Goal: Find specific page/section: Find specific page/section

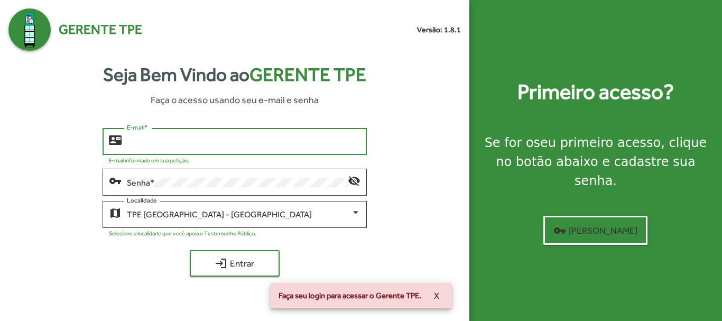
drag, startPoint x: 140, startPoint y: 140, endPoint x: 233, endPoint y: 118, distance: 94.9
click at [141, 140] on input "E-mail *" at bounding box center [243, 142] width 233 height 10
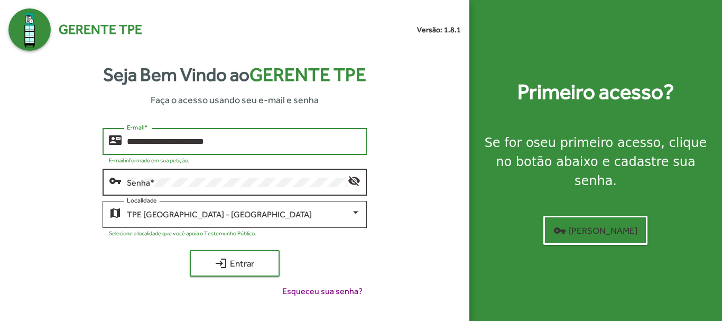
type input "**********"
click at [185, 188] on div "Senha *" at bounding box center [237, 181] width 221 height 29
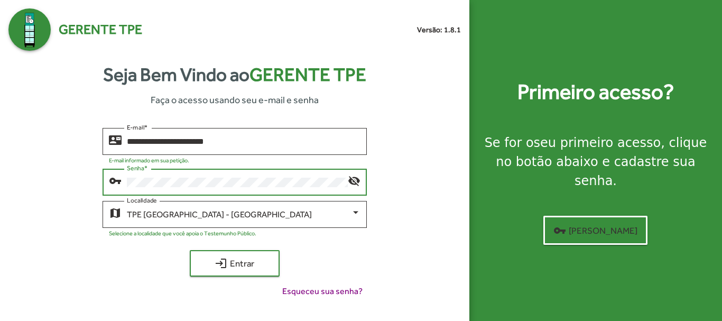
click at [190, 250] on button "login Entrar" at bounding box center [235, 263] width 90 height 26
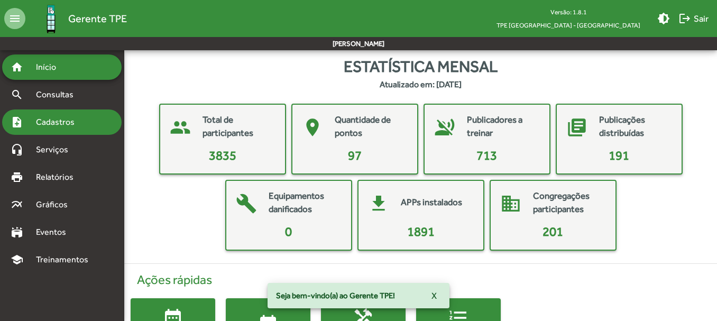
click at [63, 121] on span "Cadastros" at bounding box center [59, 122] width 59 height 13
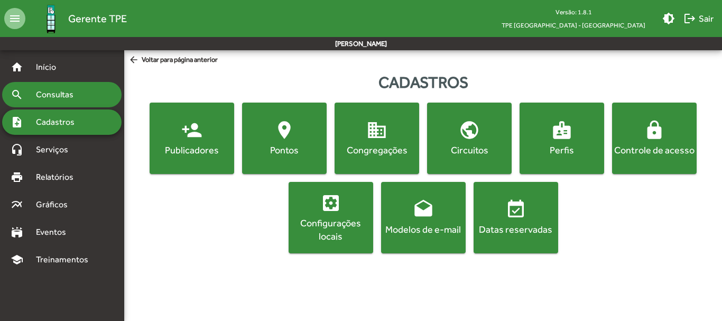
click at [59, 96] on span "Consultas" at bounding box center [59, 94] width 58 height 13
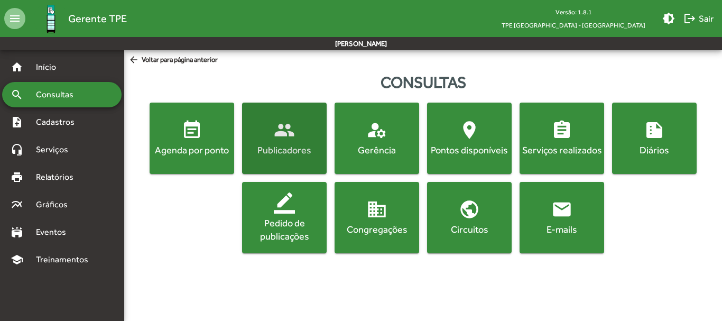
click at [291, 143] on span "people Publicadores" at bounding box center [284, 138] width 80 height 37
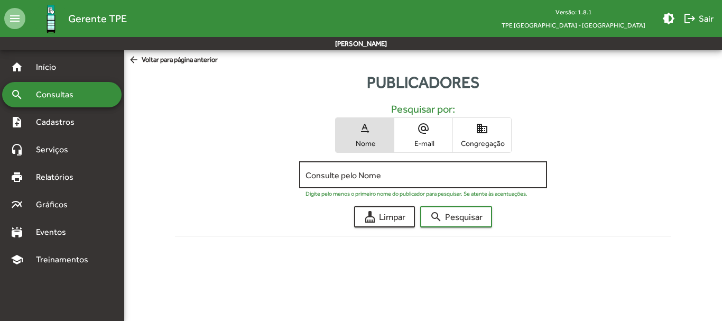
click at [367, 172] on input "Consulte pelo Nome" at bounding box center [423, 175] width 235 height 10
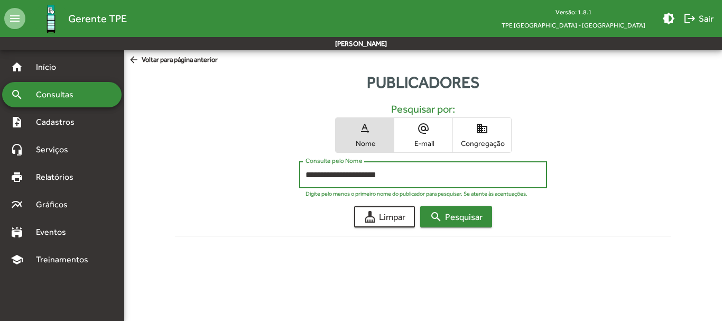
type input "**********"
click at [474, 218] on span "search Pesquisar" at bounding box center [456, 216] width 53 height 19
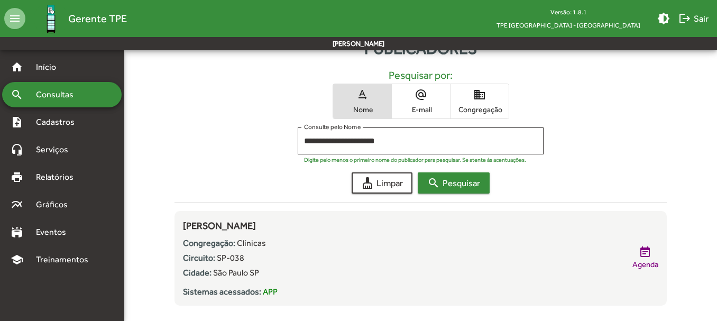
scroll to position [52, 0]
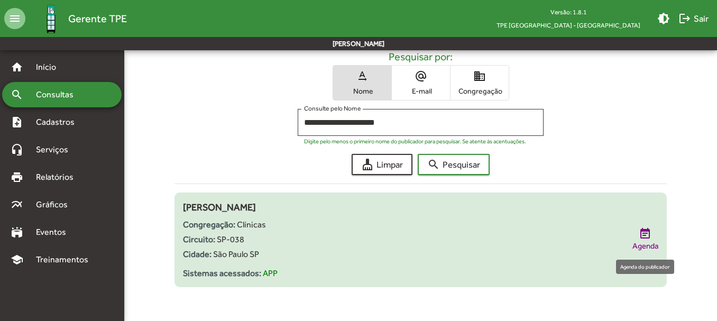
click at [647, 245] on span "Agenda" at bounding box center [646, 246] width 26 height 12
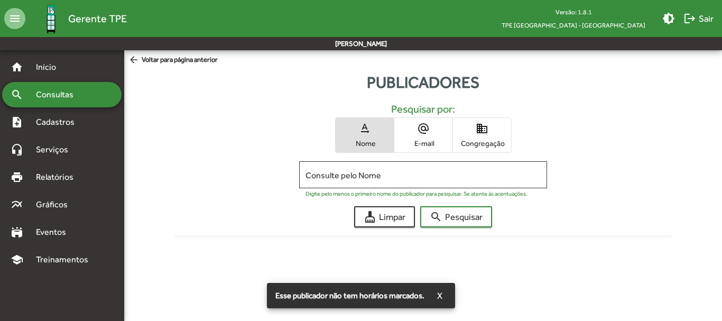
type input "**********"
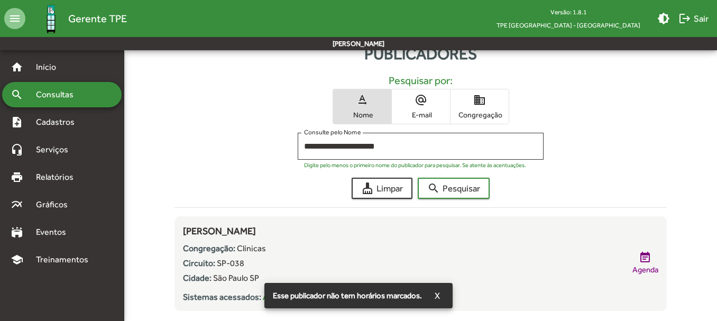
scroll to position [52, 0]
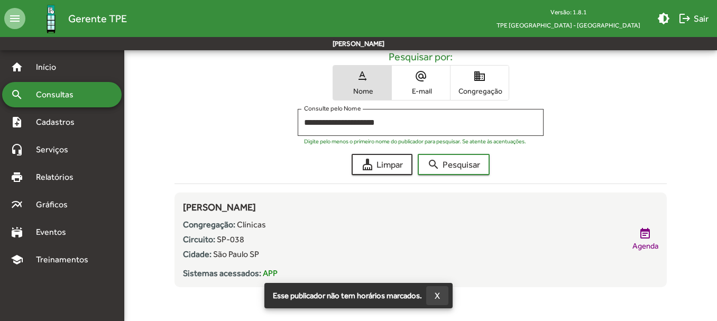
click at [434, 301] on button "X" at bounding box center [437, 295] width 22 height 19
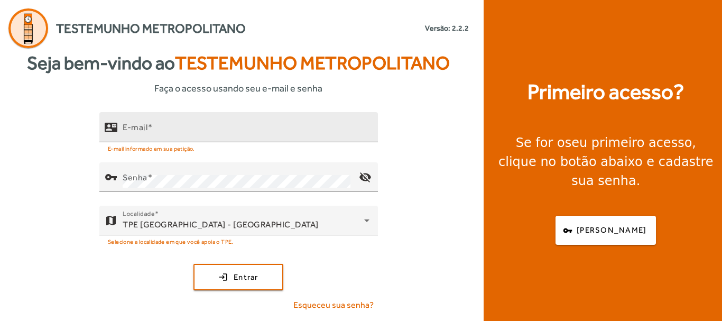
click at [144, 126] on mat-label "E-mail" at bounding box center [135, 127] width 25 height 10
click at [144, 126] on input "E-mail" at bounding box center [246, 131] width 247 height 13
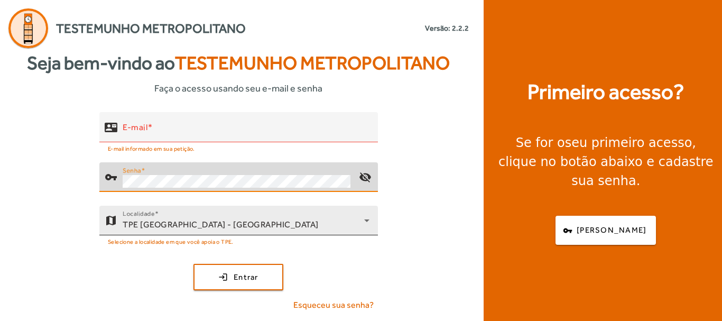
click at [184, 232] on div "Localidade TPE São Paulo - Centro" at bounding box center [246, 221] width 247 height 30
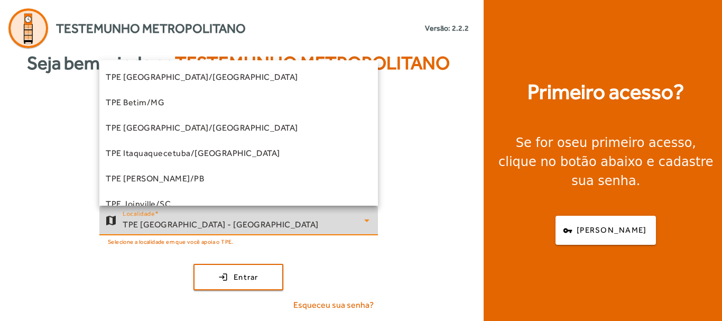
scroll to position [189, 0]
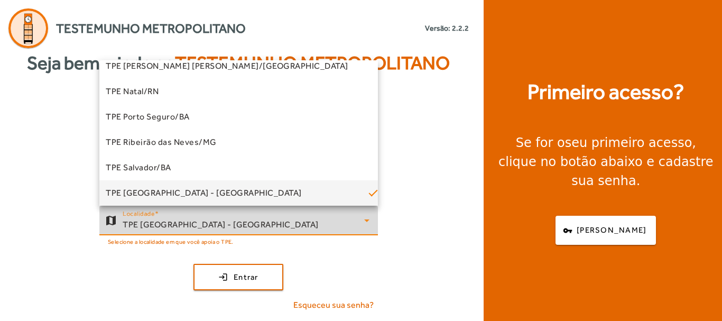
click at [407, 224] on div at bounding box center [361, 160] width 722 height 321
